Goal: Contribute content: Add original content to the website for others to see

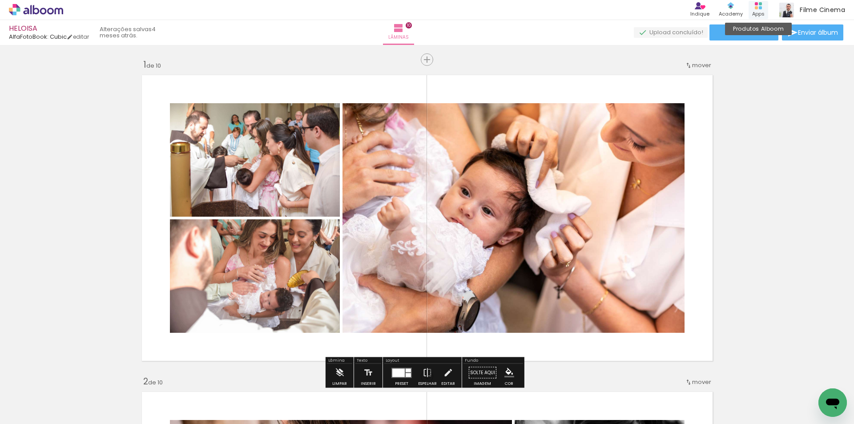
click at [756, 12] on div "Apps" at bounding box center [758, 14] width 12 height 8
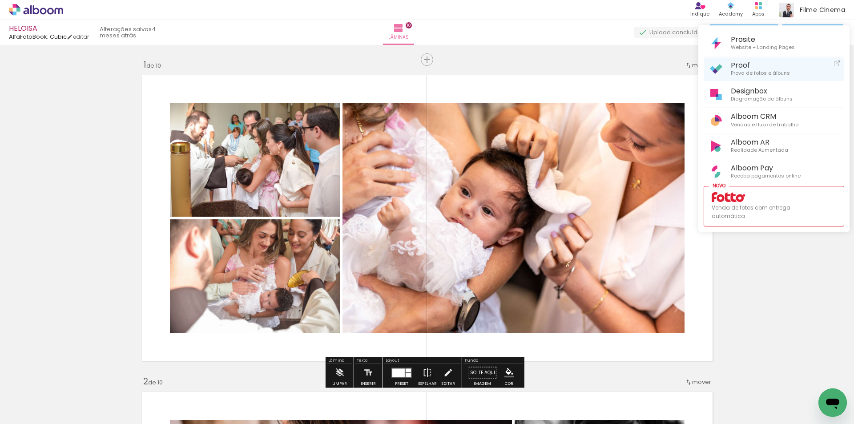
click at [744, 64] on span "Proof" at bounding box center [760, 65] width 59 height 8
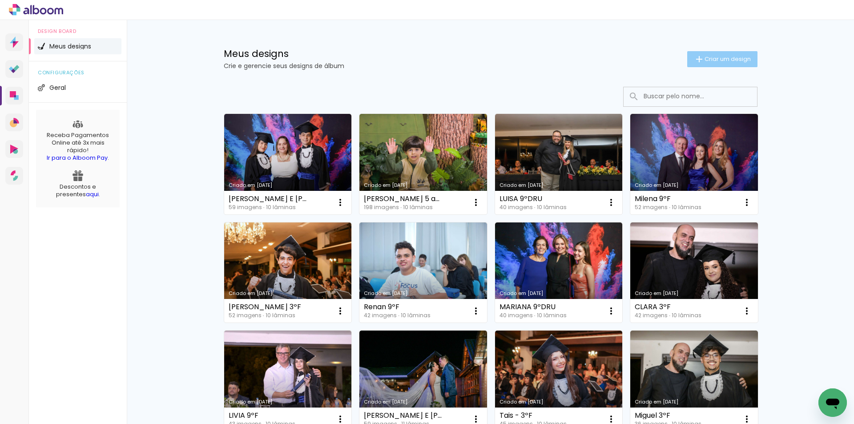
click at [719, 56] on span "Criar um design" at bounding box center [728, 59] width 46 height 6
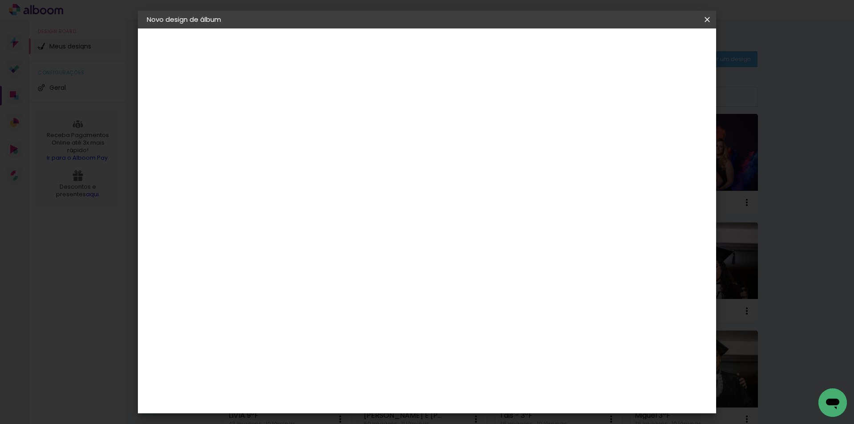
click at [292, 113] on input at bounding box center [292, 120] width 0 height 14
type input "Batizado Antonella"
type paper-input "Batizado Antonella"
click at [384, 52] on paper-button "Avançar" at bounding box center [362, 47] width 44 height 15
click at [315, 295] on div "AlfaFotoBook" at bounding box center [310, 298] width 47 height 7
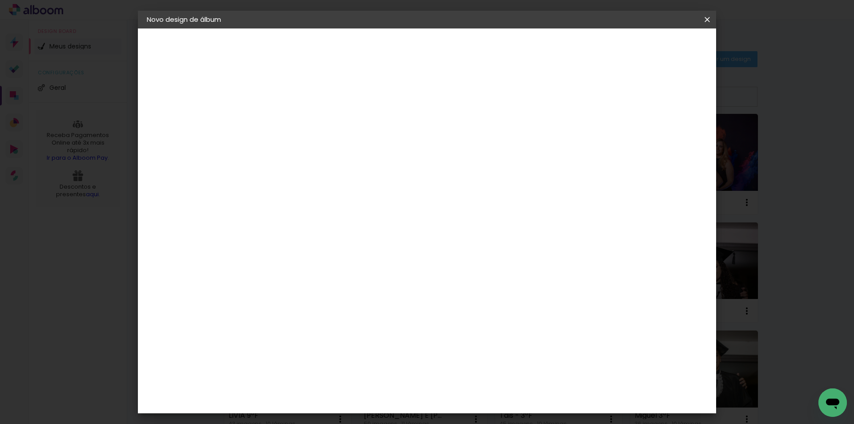
click at [0, 0] on slot "Avançar" at bounding box center [0, 0] width 0 height 0
click at [385, 388] on span "20 × 20 cm" at bounding box center [368, 400] width 33 height 24
click at [0, 0] on slot "Avançar" at bounding box center [0, 0] width 0 height 0
click at [652, 47] on span "Iniciar design" at bounding box center [631, 47] width 40 height 6
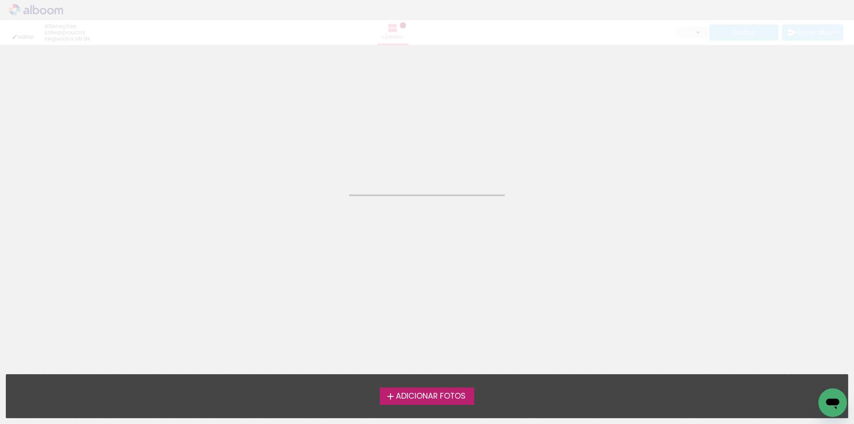
click at [407, 396] on span "Adicionar Fotos" at bounding box center [431, 396] width 70 height 8
click at [0, 0] on input "file" at bounding box center [0, 0] width 0 height 0
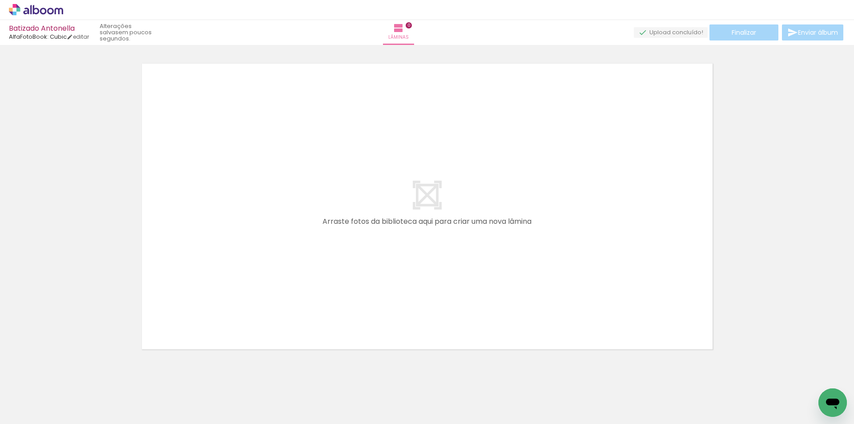
scroll to position [12, 0]
click at [14, 411] on iron-icon at bounding box center [13, 412] width 11 height 11
click at [0, 0] on input "file" at bounding box center [0, 0] width 0 height 0
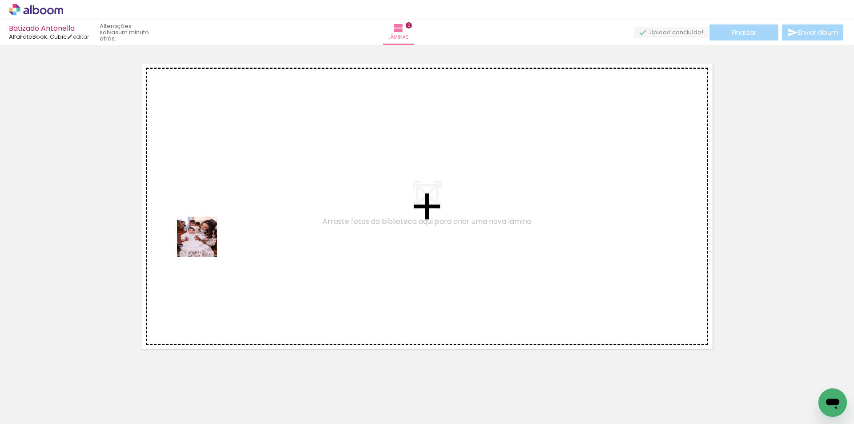
drag, startPoint x: 138, startPoint y: 397, endPoint x: 216, endPoint y: 236, distance: 178.3
click at [216, 236] on quentale-workspace at bounding box center [427, 212] width 854 height 424
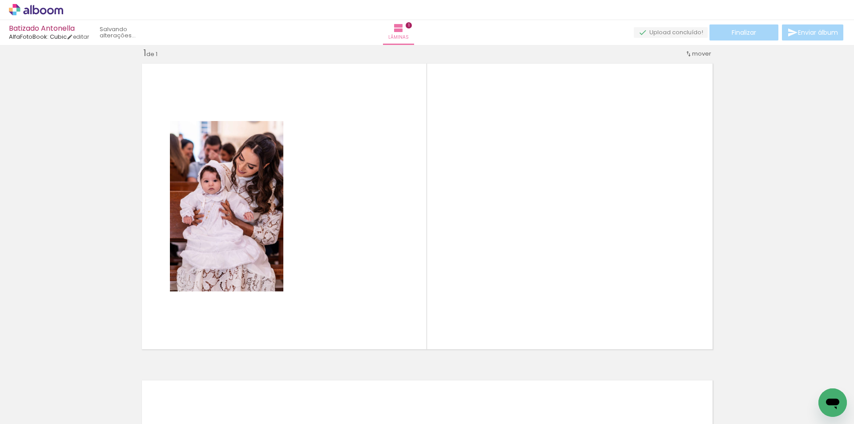
scroll to position [12, 0]
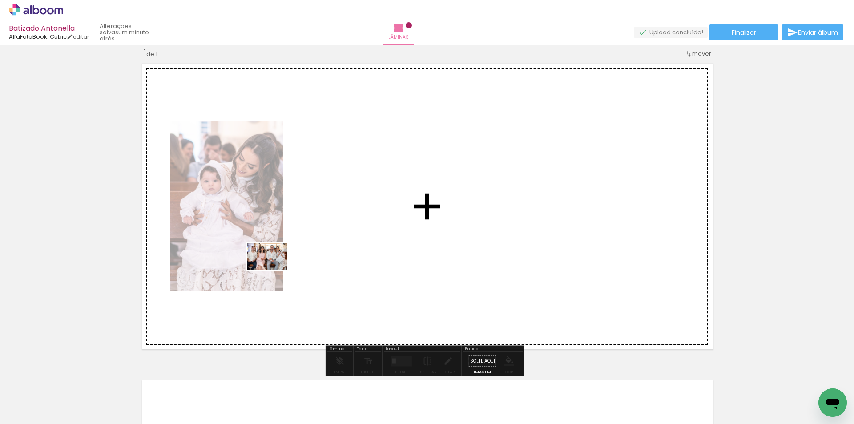
drag, startPoint x: 200, startPoint y: 394, endPoint x: 274, endPoint y: 270, distance: 144.4
click at [274, 270] on quentale-workspace at bounding box center [427, 212] width 854 height 424
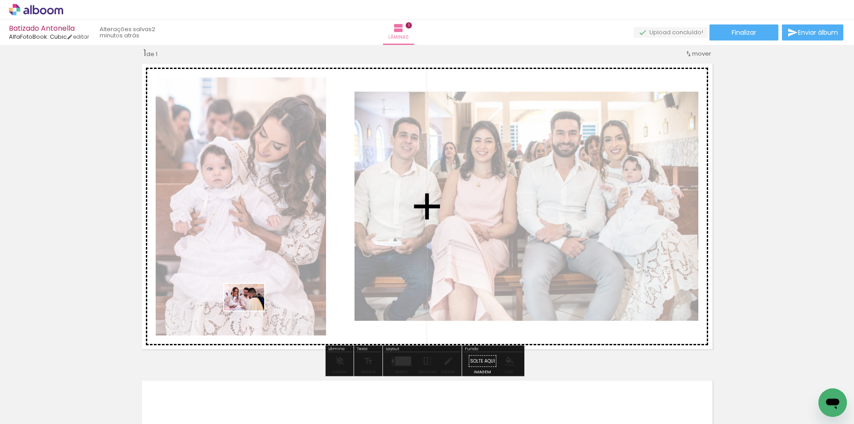
drag, startPoint x: 242, startPoint y: 399, endPoint x: 251, endPoint y: 311, distance: 89.0
click at [251, 311] on quentale-workspace at bounding box center [427, 212] width 854 height 424
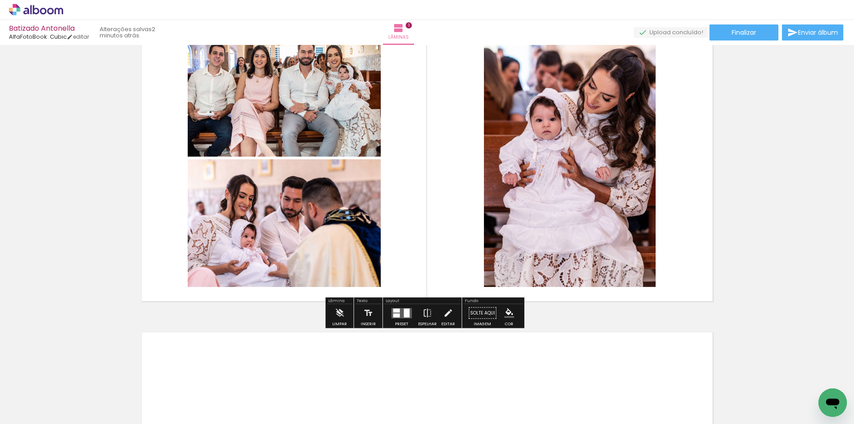
scroll to position [145, 0]
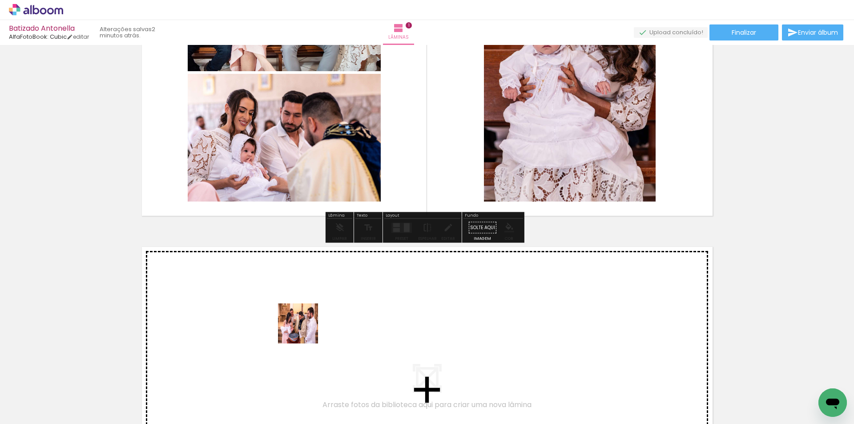
drag, startPoint x: 288, startPoint y: 390, endPoint x: 305, endPoint y: 330, distance: 62.0
click at [305, 330] on quentale-workspace at bounding box center [427, 212] width 854 height 424
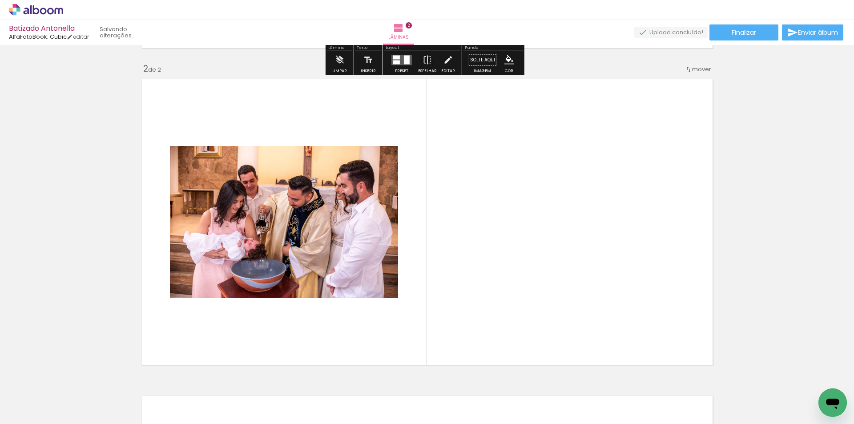
scroll to position [328, 0]
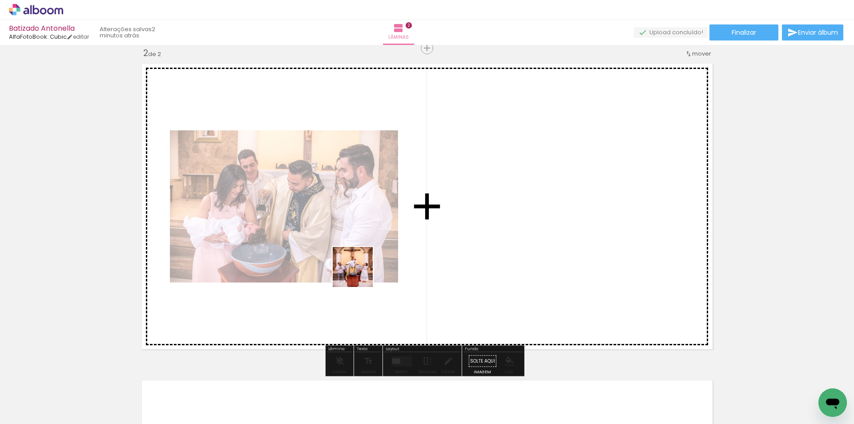
drag, startPoint x: 343, startPoint y: 399, endPoint x: 392, endPoint y: 346, distance: 71.8
click at [359, 268] on quentale-workspace at bounding box center [427, 212] width 854 height 424
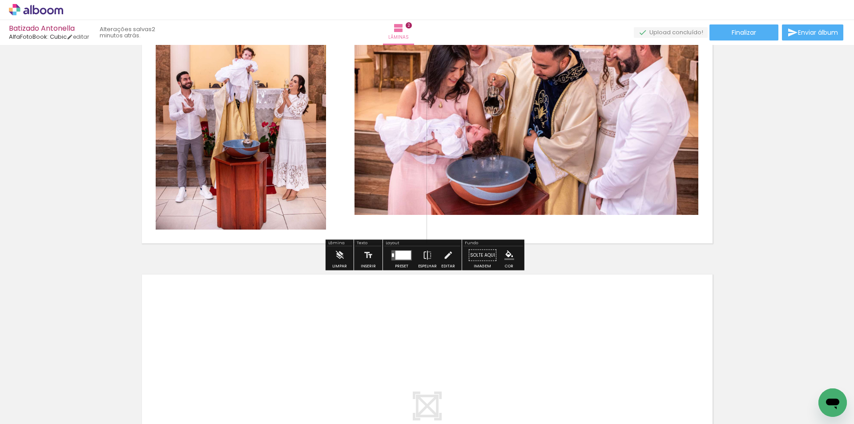
scroll to position [462, 0]
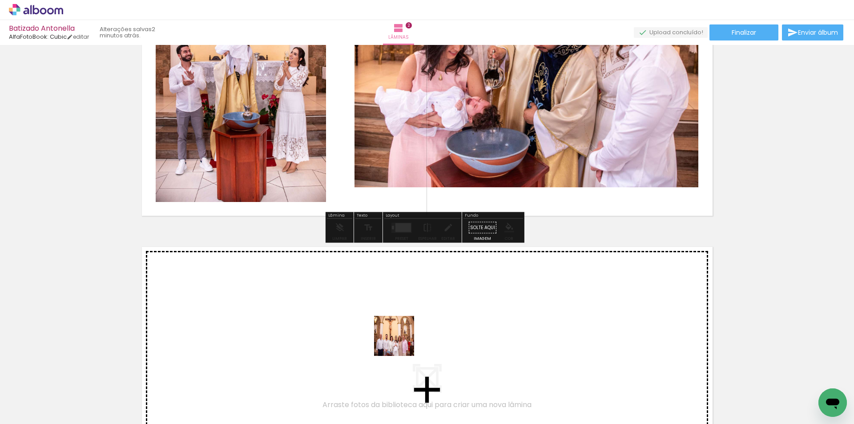
click at [401, 343] on quentale-workspace at bounding box center [427, 212] width 854 height 424
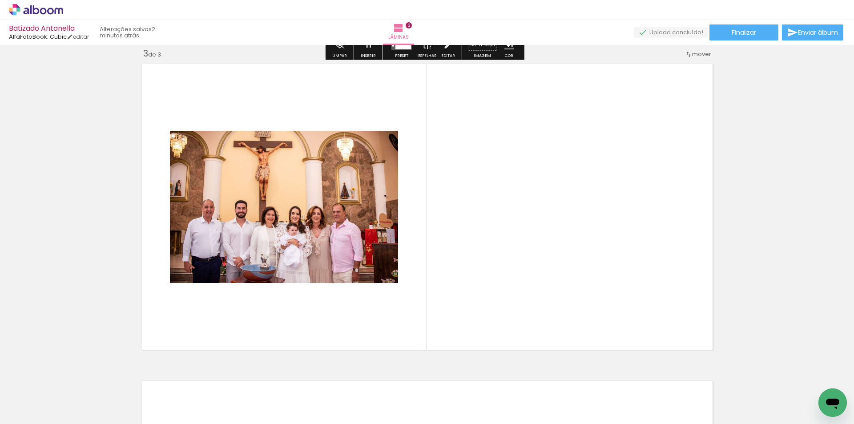
scroll to position [645, 0]
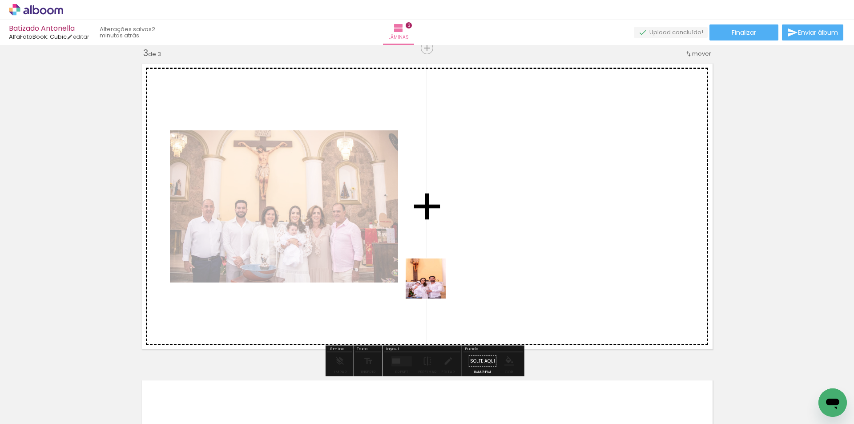
drag, startPoint x: 446, startPoint y: 404, endPoint x: 479, endPoint y: 352, distance: 61.6
click at [432, 283] on quentale-workspace at bounding box center [427, 212] width 854 height 424
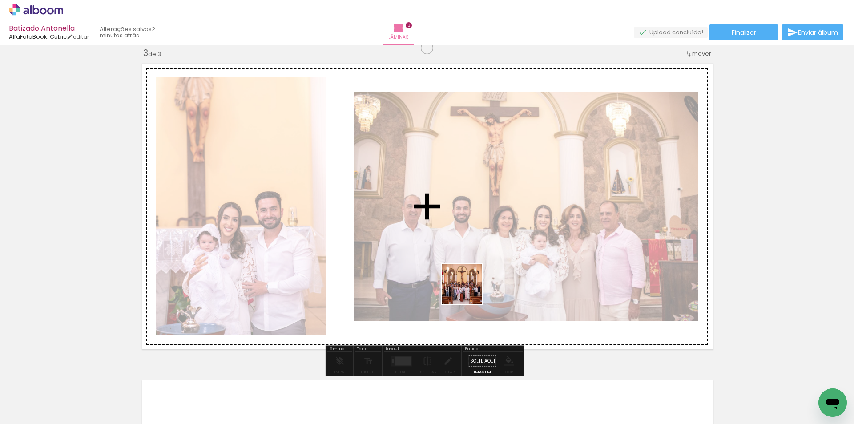
drag, startPoint x: 503, startPoint y: 399, endPoint x: 469, endPoint y: 291, distance: 113.7
click at [469, 291] on quentale-workspace at bounding box center [427, 212] width 854 height 424
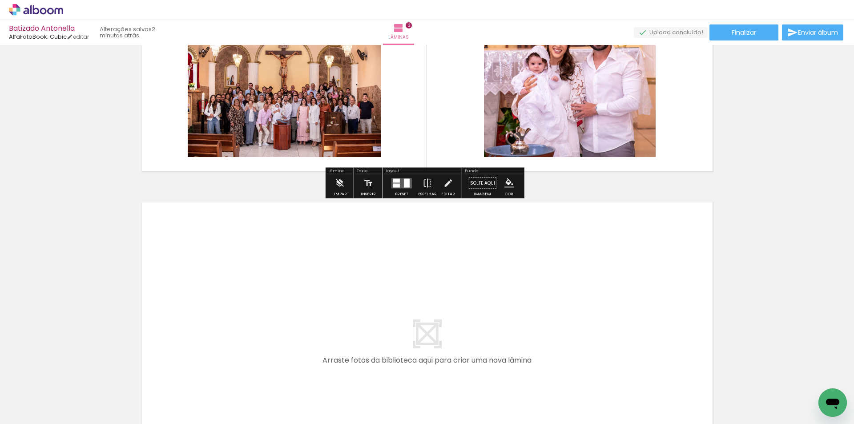
scroll to position [0, 133]
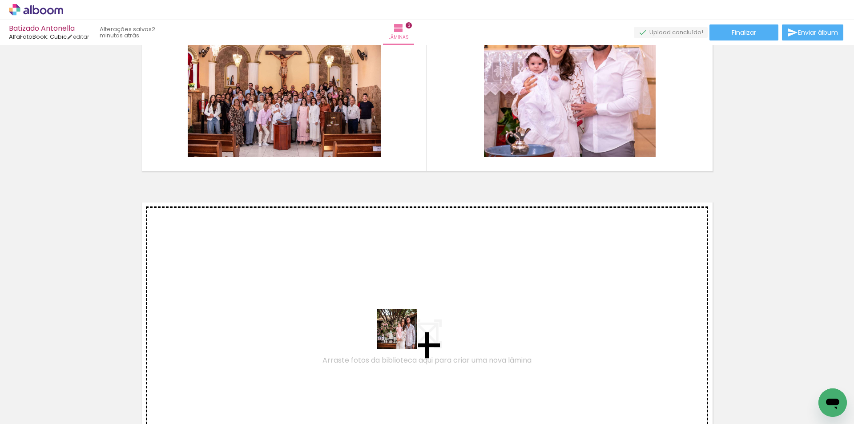
drag, startPoint x: 413, startPoint y: 397, endPoint x: 456, endPoint y: 378, distance: 47.2
click at [399, 316] on quentale-workspace at bounding box center [427, 212] width 854 height 424
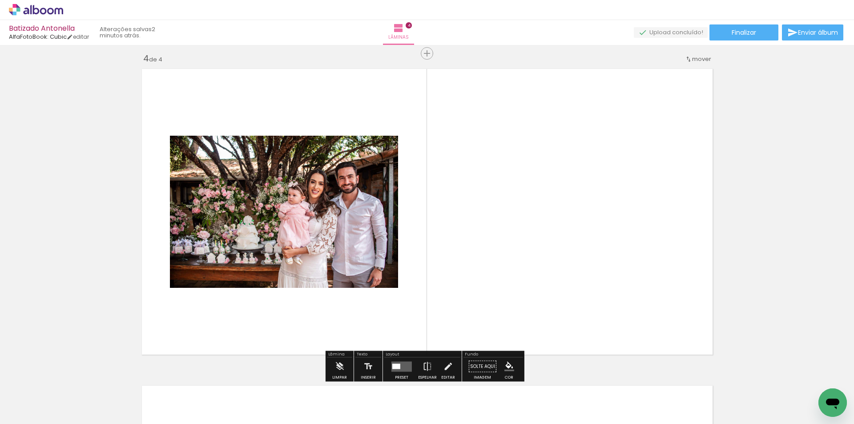
scroll to position [962, 0]
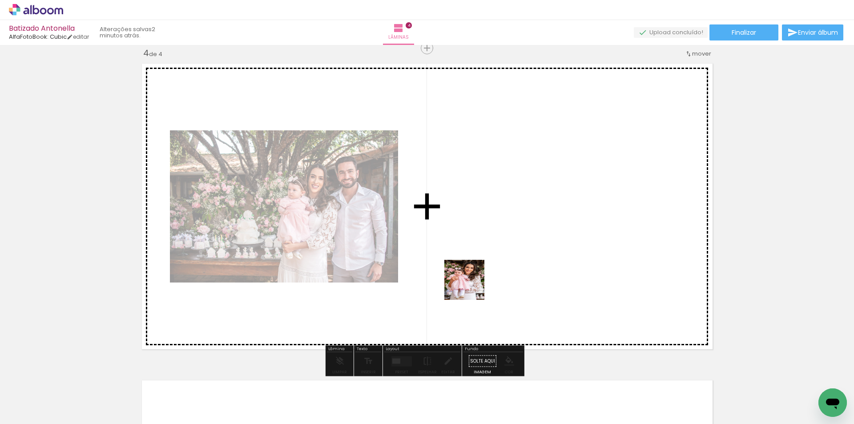
drag, startPoint x: 461, startPoint y: 397, endPoint x: 473, endPoint y: 305, distance: 92.4
click at [474, 276] on quentale-workspace at bounding box center [427, 212] width 854 height 424
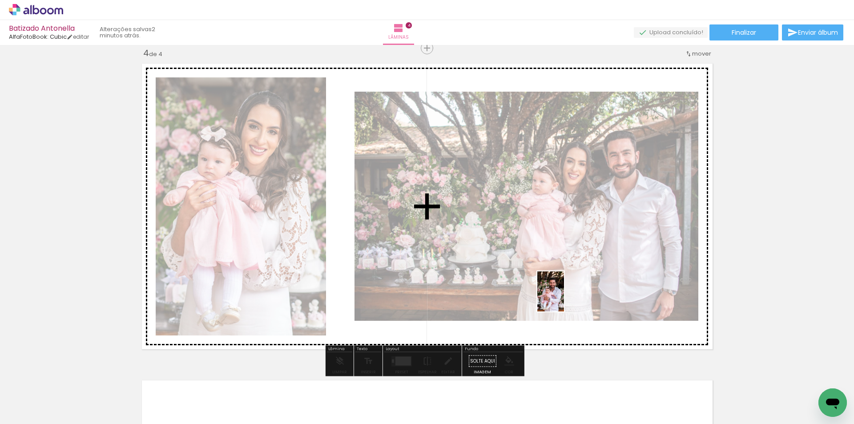
drag, startPoint x: 653, startPoint y: 403, endPoint x: 564, endPoint y: 298, distance: 137.0
click at [564, 298] on quentale-workspace at bounding box center [427, 212] width 854 height 424
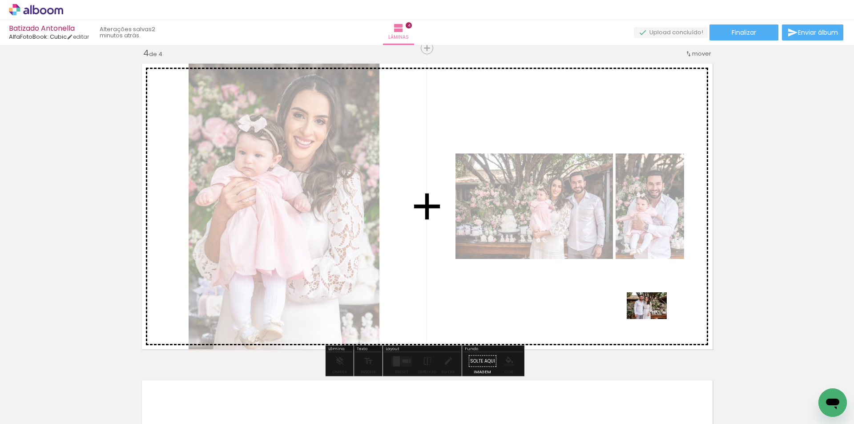
drag, startPoint x: 715, startPoint y: 393, endPoint x: 654, endPoint y: 319, distance: 96.0
click at [654, 319] on quentale-workspace at bounding box center [427, 212] width 854 height 424
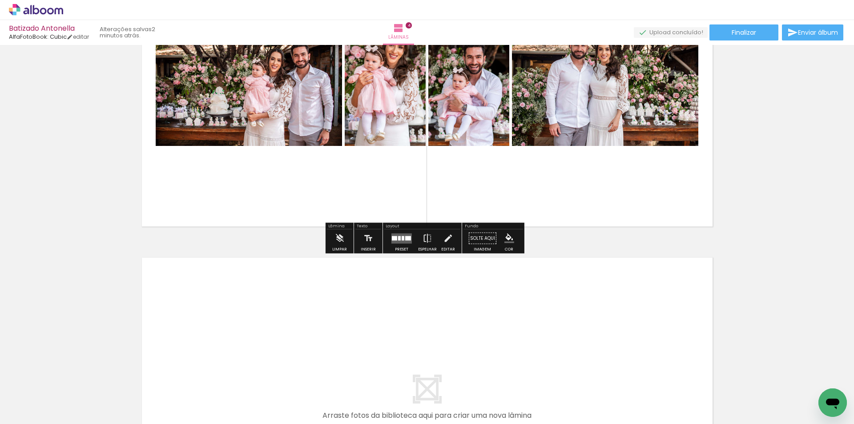
scroll to position [1095, 0]
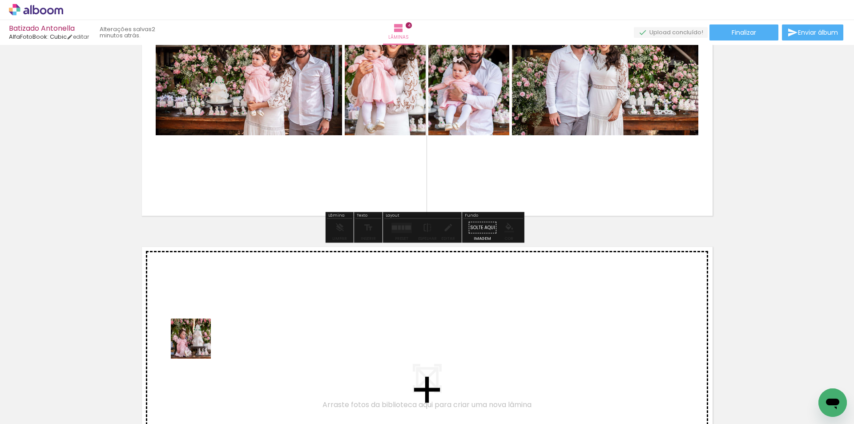
drag, startPoint x: 198, startPoint y: 345, endPoint x: 237, endPoint y: 327, distance: 43.8
click at [237, 327] on quentale-workspace at bounding box center [427, 212] width 854 height 424
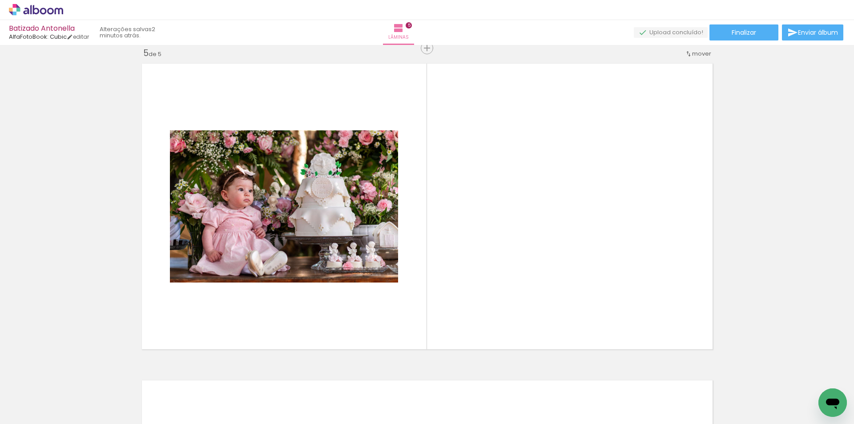
scroll to position [0, 298]
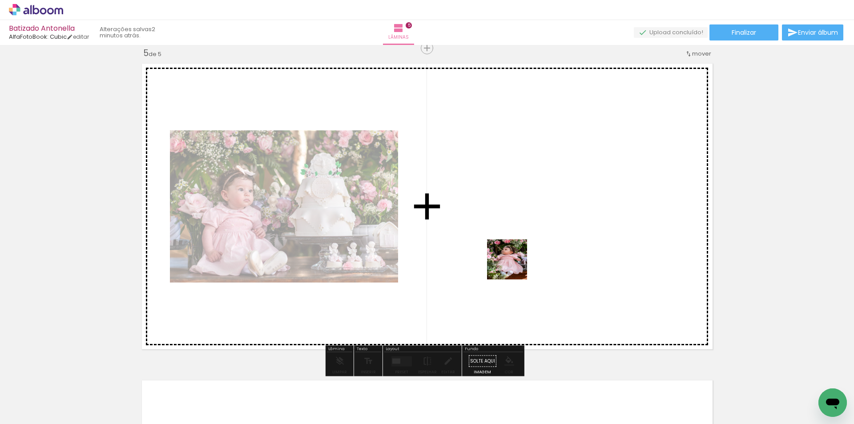
drag, startPoint x: 399, startPoint y: 401, endPoint x: 514, endPoint y: 266, distance: 177.4
click at [514, 266] on quentale-workspace at bounding box center [427, 212] width 854 height 424
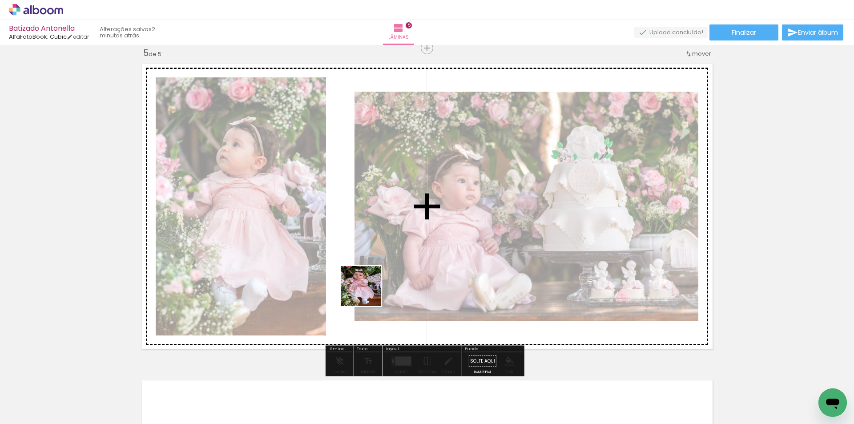
drag, startPoint x: 341, startPoint y: 404, endPoint x: 367, endPoint y: 292, distance: 115.6
click at [367, 292] on quentale-workspace at bounding box center [427, 212] width 854 height 424
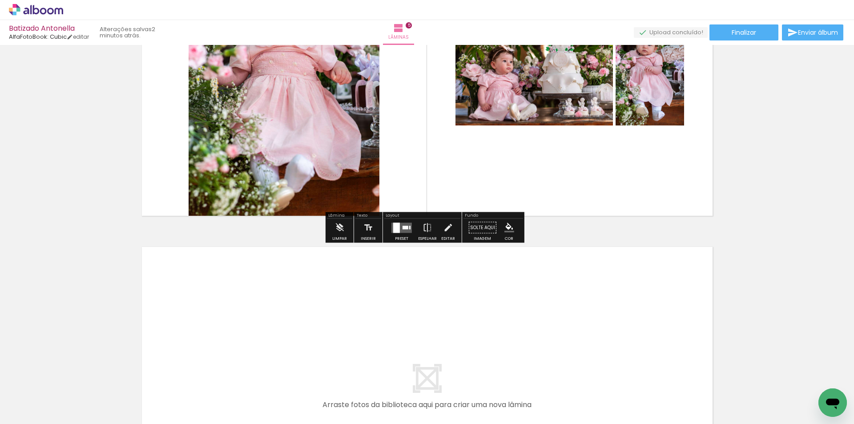
scroll to position [0, 497]
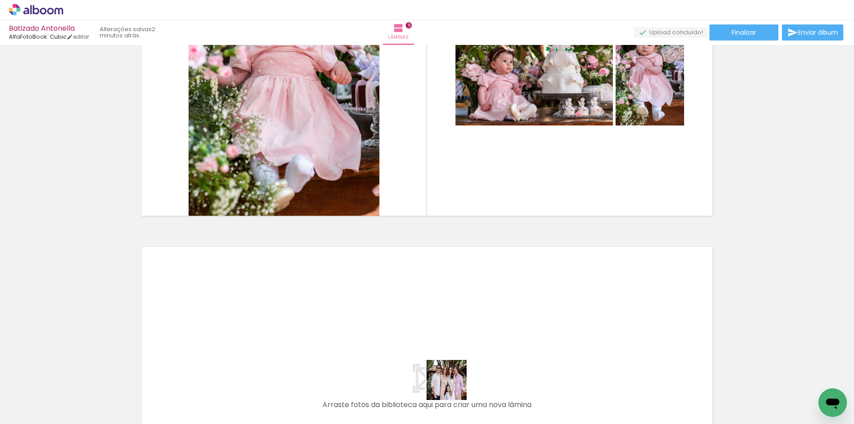
drag, startPoint x: 453, startPoint y: 398, endPoint x: 396, endPoint y: 378, distance: 60.6
click at [449, 353] on quentale-workspace at bounding box center [427, 212] width 854 height 424
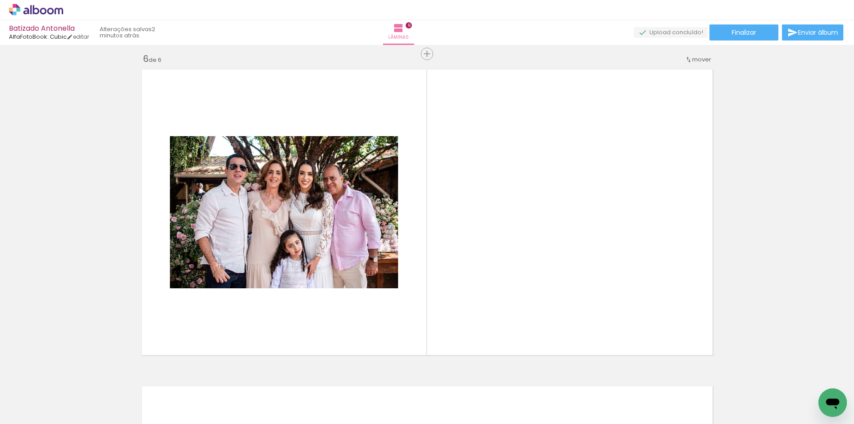
scroll to position [1595, 0]
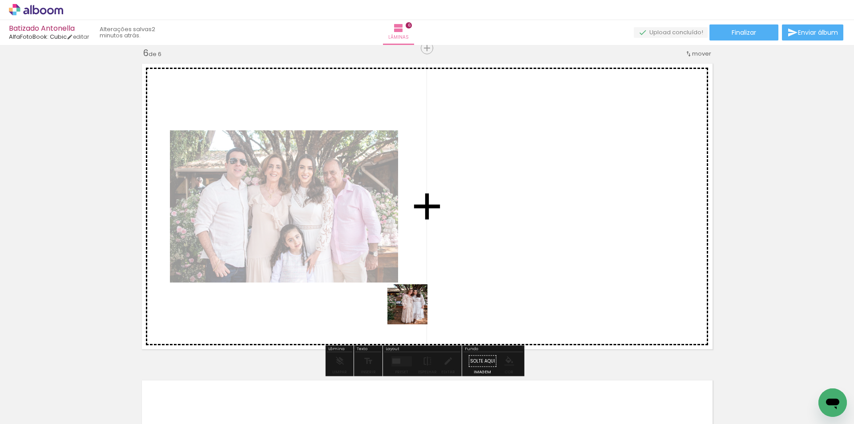
drag, startPoint x: 387, startPoint y: 393, endPoint x: 414, endPoint y: 311, distance: 86.8
click at [414, 311] on quentale-workspace at bounding box center [427, 212] width 854 height 424
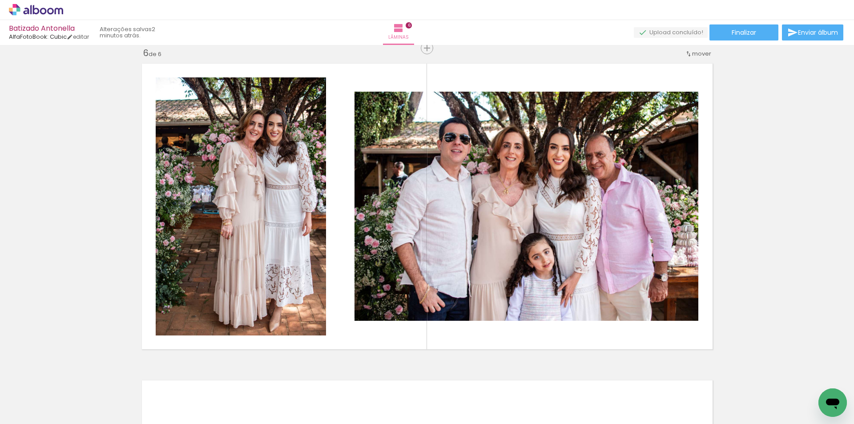
scroll to position [0, 702]
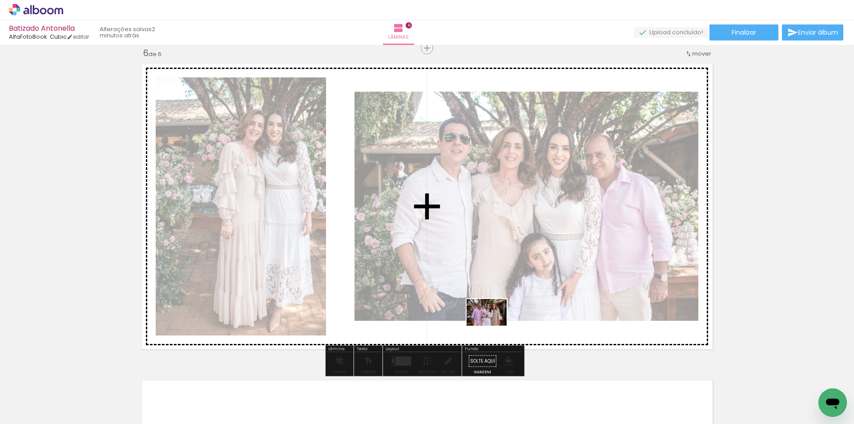
drag, startPoint x: 538, startPoint y: 393, endPoint x: 493, endPoint y: 326, distance: 80.9
click at [493, 326] on quentale-workspace at bounding box center [427, 212] width 854 height 424
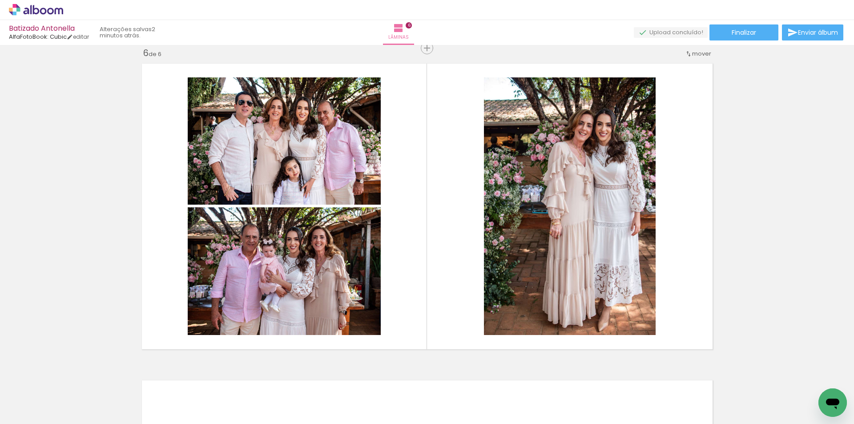
scroll to position [0, 954]
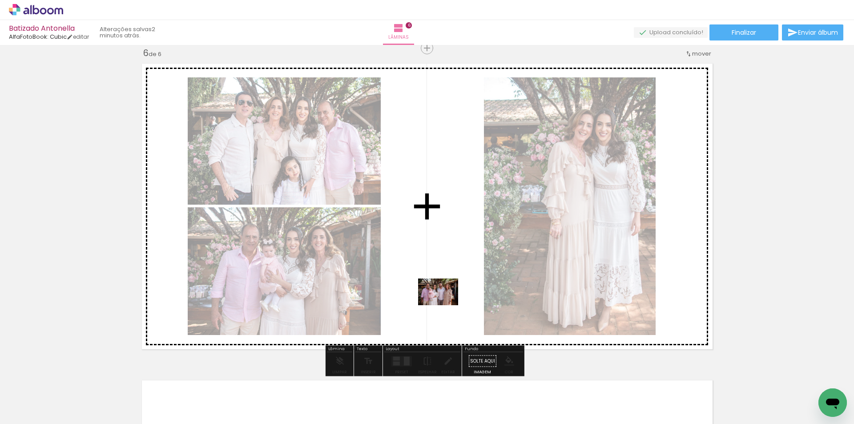
drag, startPoint x: 541, startPoint y: 404, endPoint x: 445, endPoint y: 305, distance: 138.4
click at [445, 305] on quentale-workspace at bounding box center [427, 212] width 854 height 424
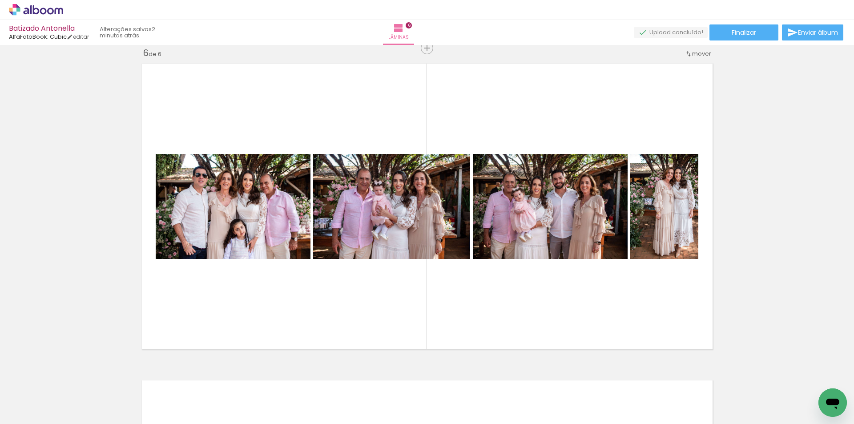
scroll to position [0, 1215]
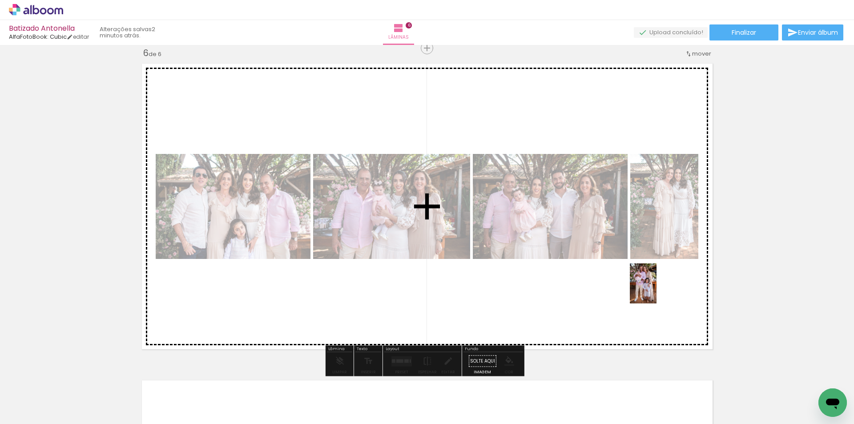
drag, startPoint x: 816, startPoint y: 391, endPoint x: 650, endPoint y: 290, distance: 193.7
click at [650, 290] on quentale-workspace at bounding box center [427, 212] width 854 height 424
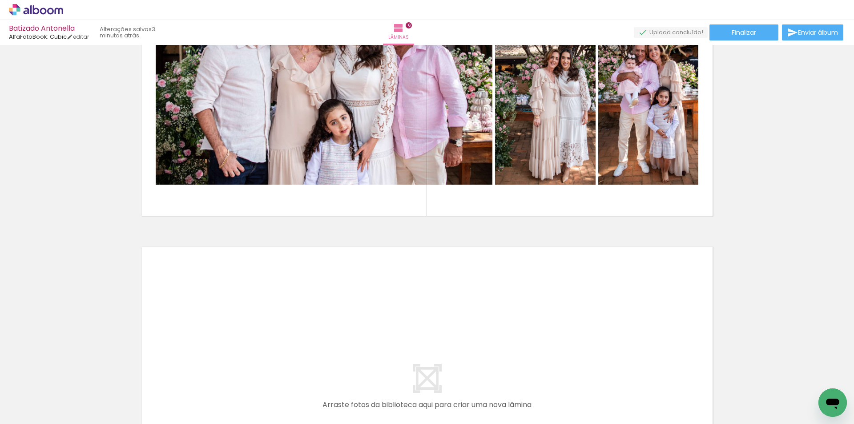
scroll to position [0, 941]
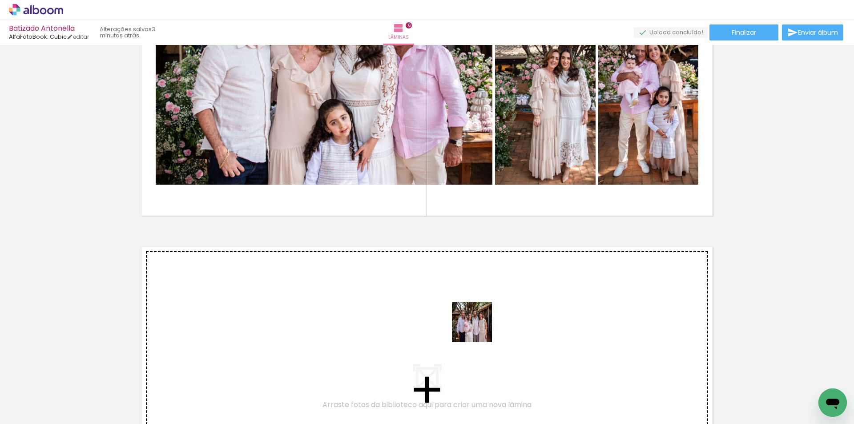
drag, startPoint x: 498, startPoint y: 393, endPoint x: 478, endPoint y: 326, distance: 70.1
click at [478, 326] on quentale-workspace at bounding box center [427, 212] width 854 height 424
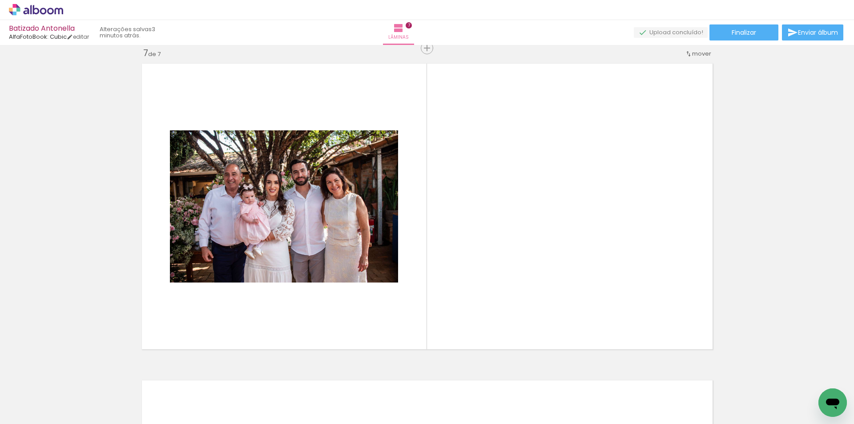
scroll to position [0, 780]
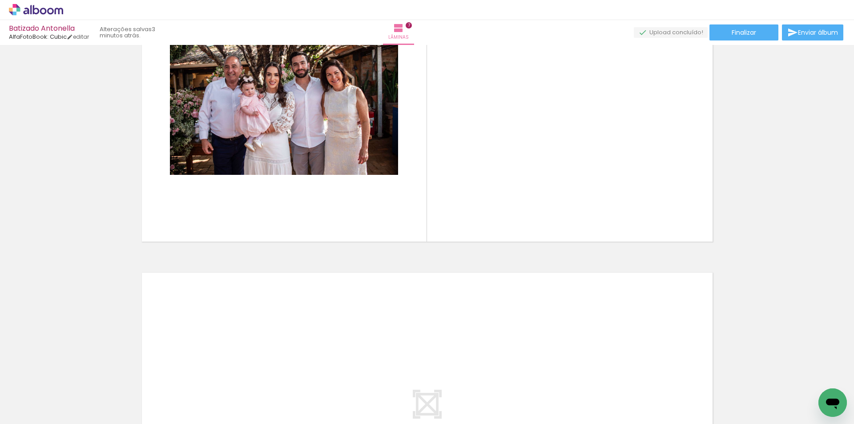
scroll to position [2046, 0]
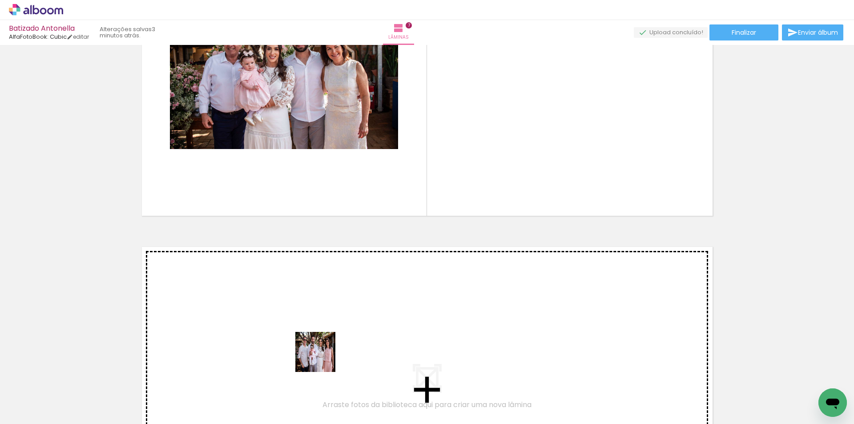
drag, startPoint x: 311, startPoint y: 391, endPoint x: 325, endPoint y: 340, distance: 53.0
click at [325, 340] on quentale-workspace at bounding box center [427, 212] width 854 height 424
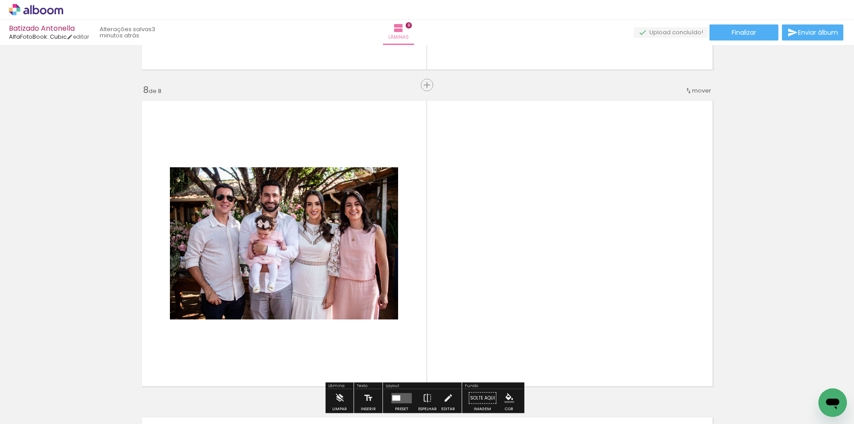
scroll to position [2229, 0]
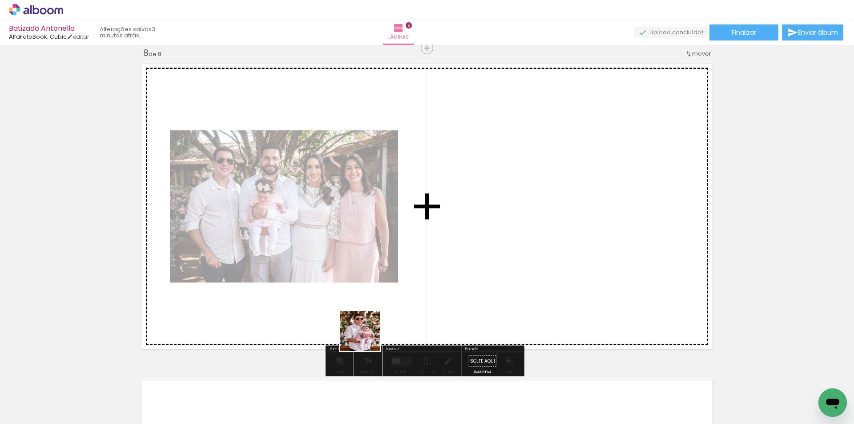
drag, startPoint x: 365, startPoint y: 406, endPoint x: 426, endPoint y: 412, distance: 60.9
click at [367, 282] on quentale-workspace at bounding box center [427, 212] width 854 height 424
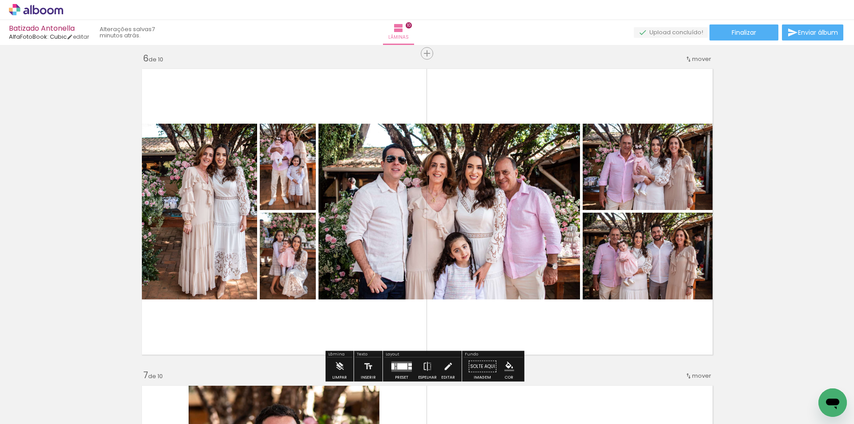
scroll to position [1538, 0]
